Goal: Information Seeking & Learning: Check status

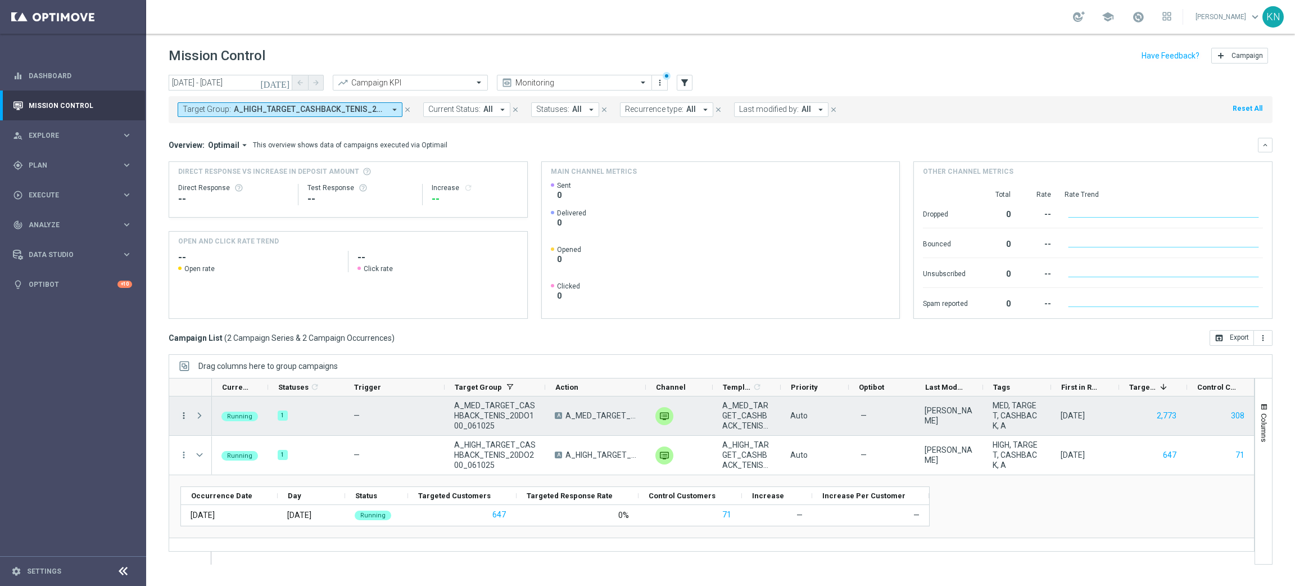
click at [183, 418] on icon "more_vert" at bounding box center [184, 415] width 10 height 10
click at [218, 427] on div "list Campaign Details" at bounding box center [252, 423] width 126 height 16
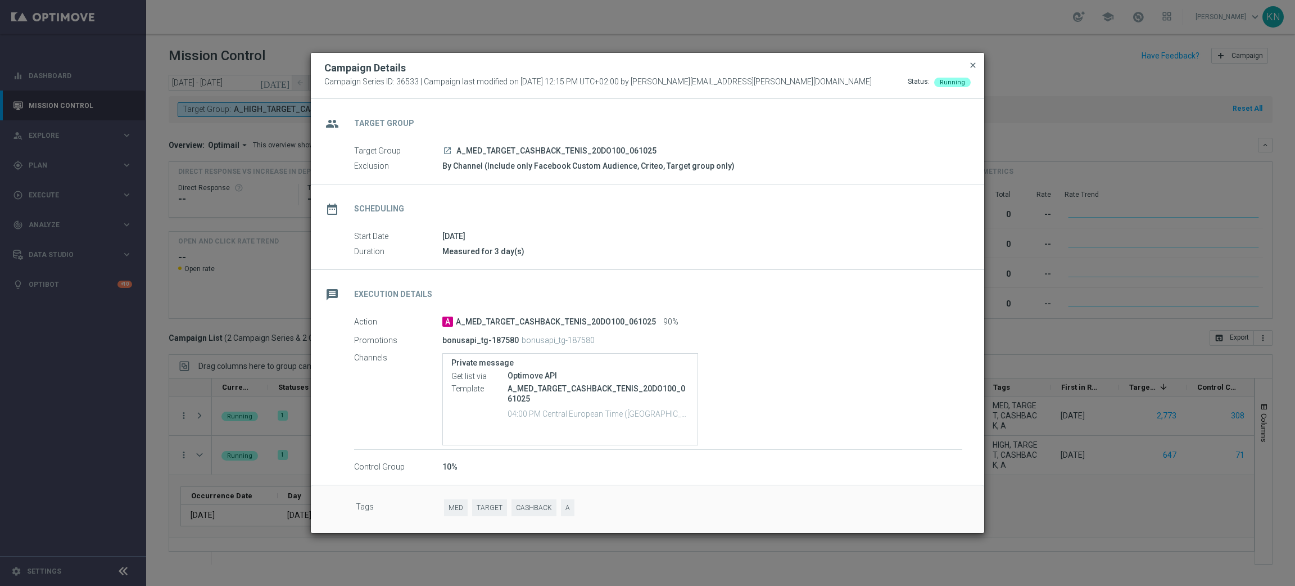
click at [972, 67] on span "close" at bounding box center [972, 65] width 9 height 9
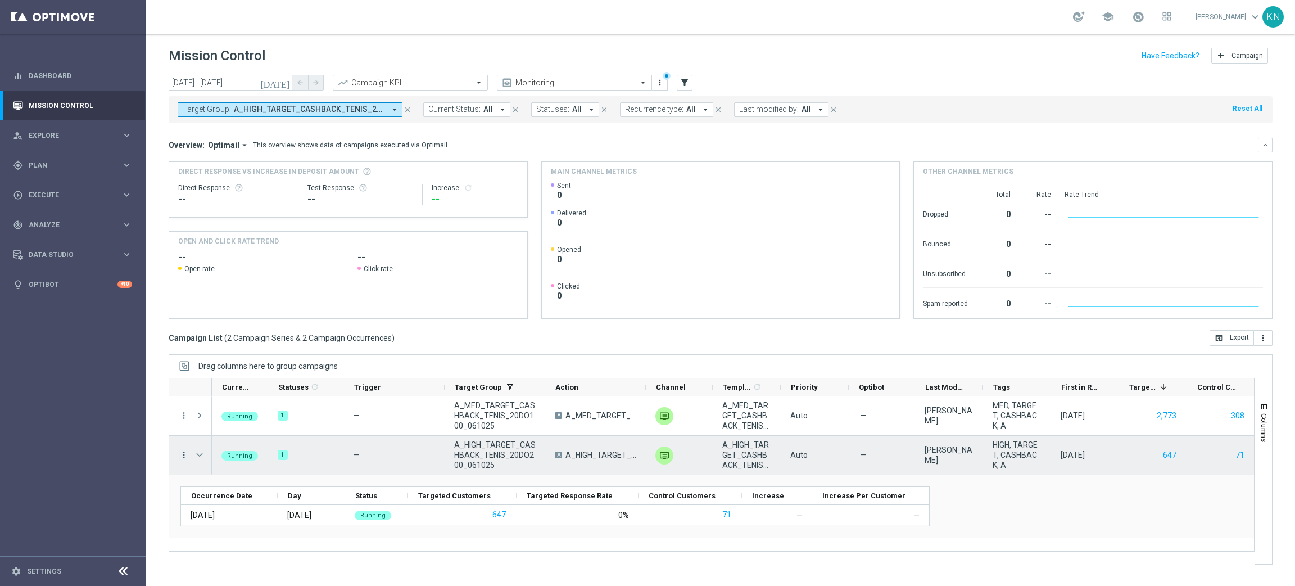
click at [188, 456] on icon "more_vert" at bounding box center [184, 455] width 10 height 10
click at [278, 323] on div "Campaign Details" at bounding box center [258, 322] width 105 height 8
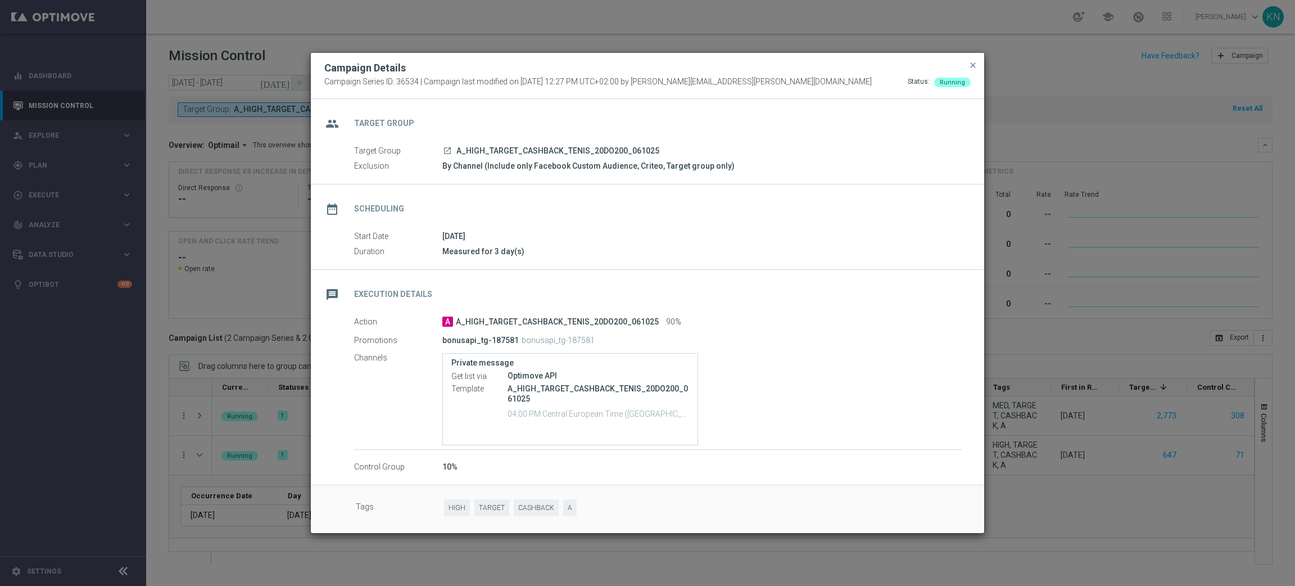
click at [974, 59] on button "close" at bounding box center [972, 64] width 11 height 13
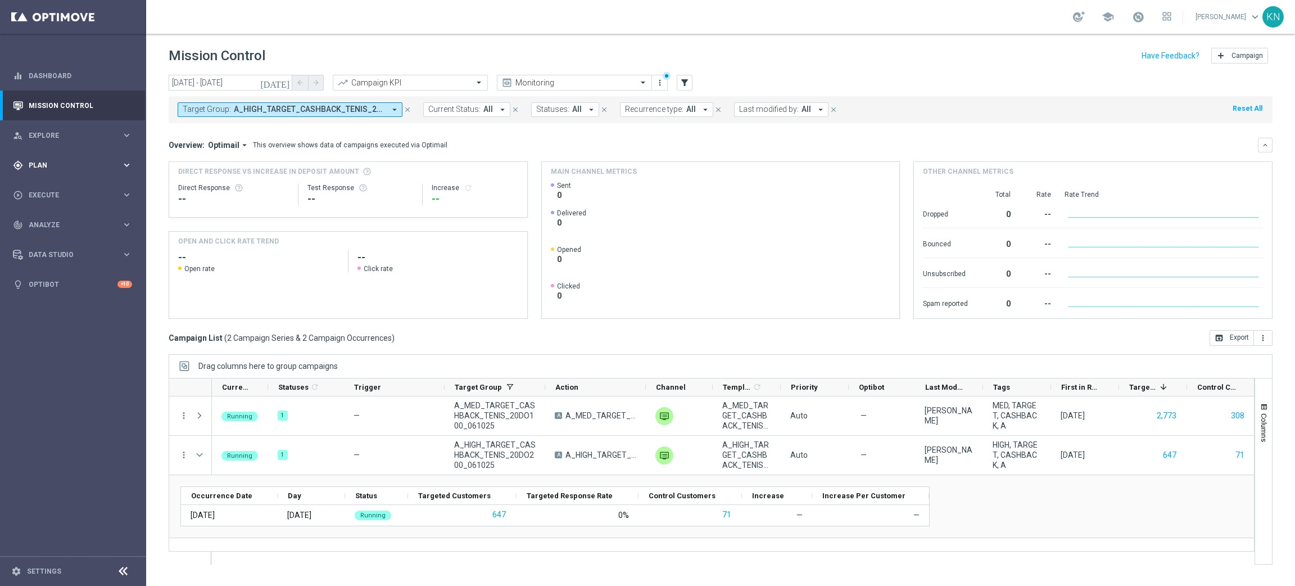
click at [48, 157] on div "gps_fixed Plan keyboard_arrow_right" at bounding box center [72, 165] width 145 height 30
click at [65, 188] on link "Target Groups" at bounding box center [73, 188] width 88 height 9
